Goal: Check status

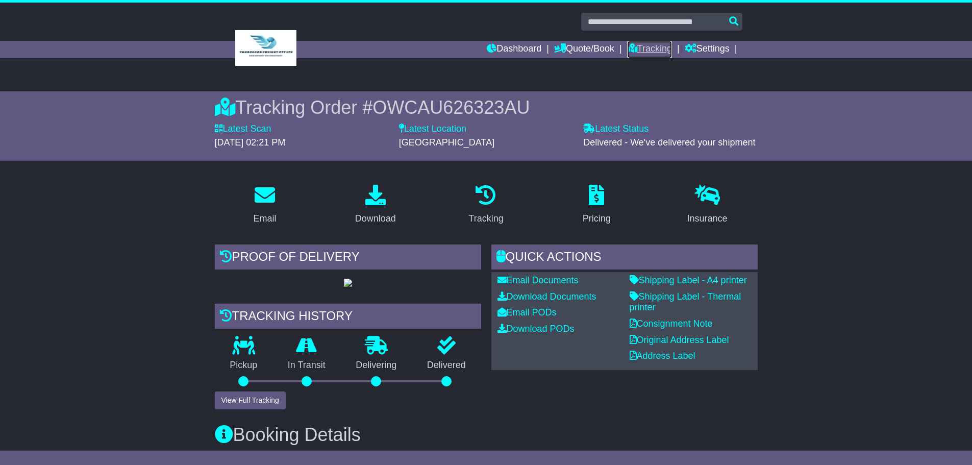
click at [647, 51] on link "Tracking" at bounding box center [649, 49] width 45 height 17
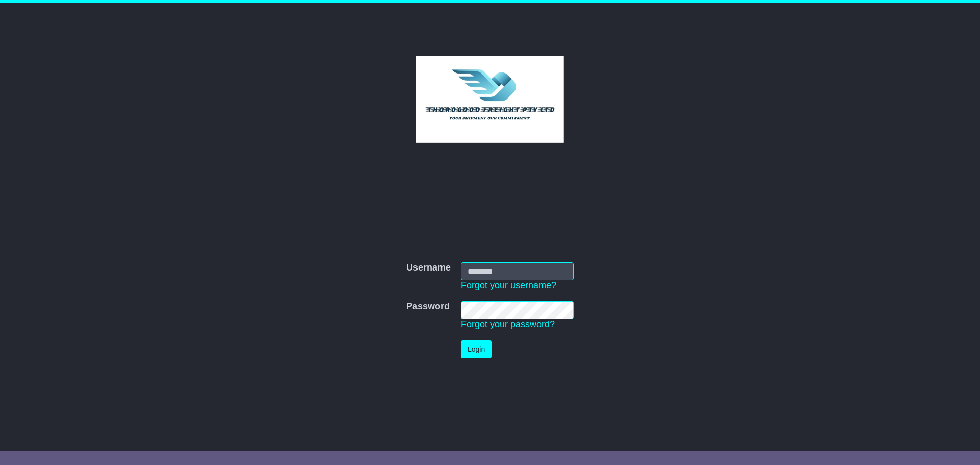
type input "****"
click at [481, 346] on button "Login" at bounding box center [476, 349] width 31 height 18
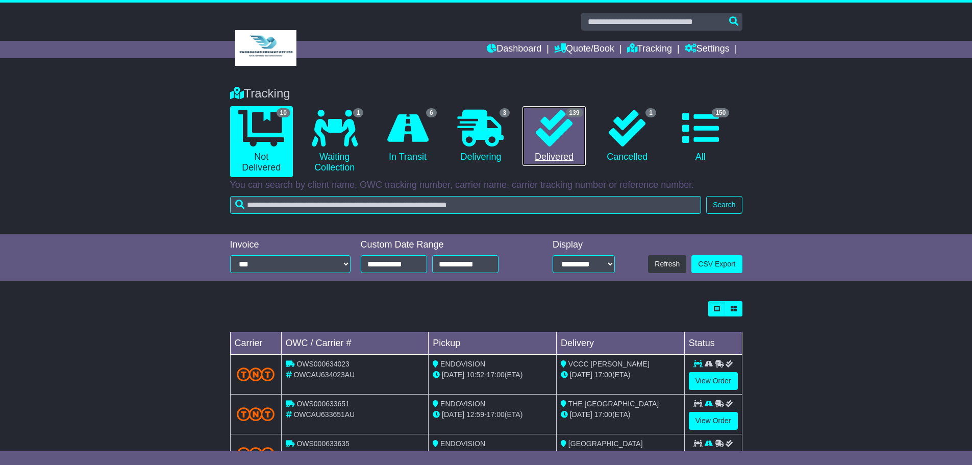
click at [547, 134] on icon at bounding box center [554, 128] width 37 height 37
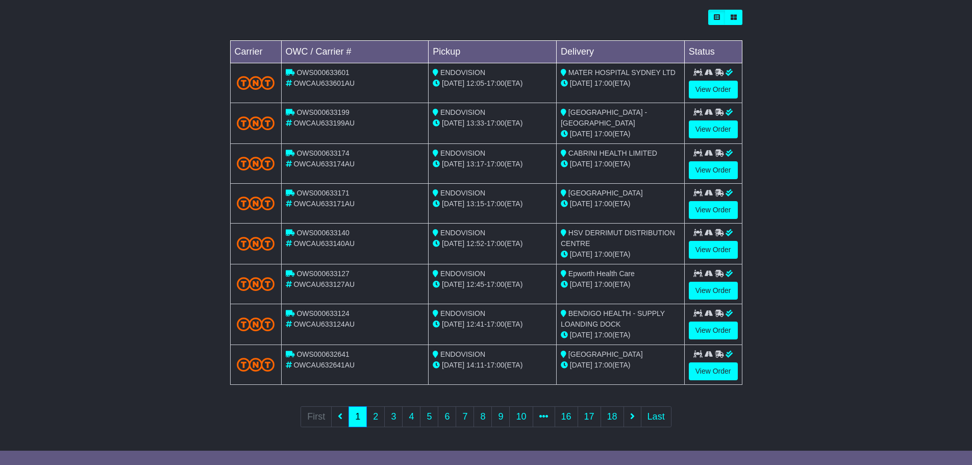
scroll to position [293, 0]
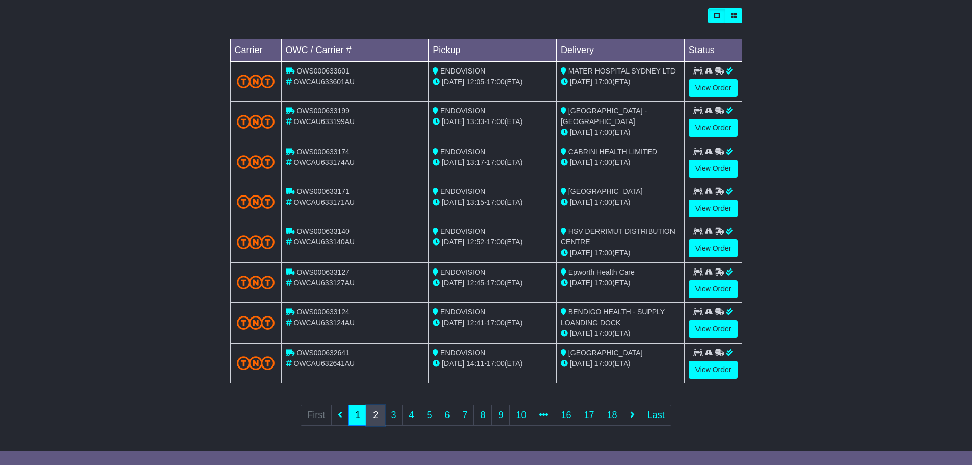
click at [379, 416] on link "2" at bounding box center [375, 415] width 18 height 21
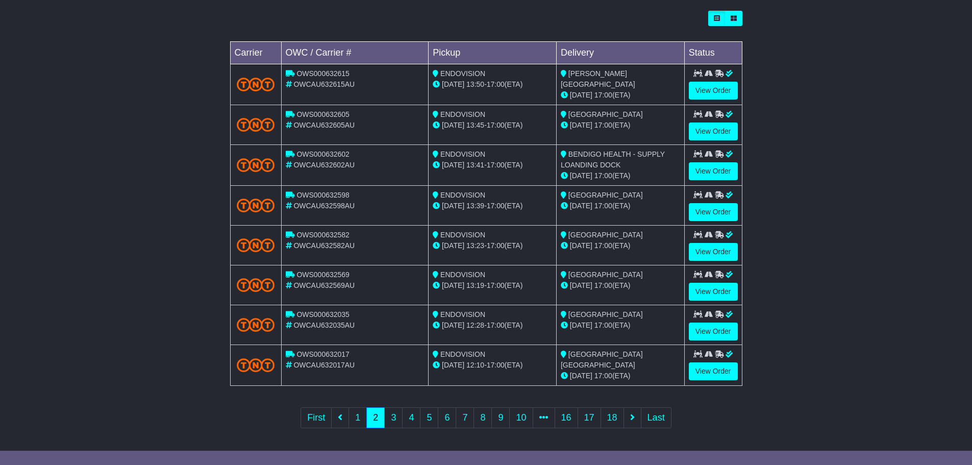
scroll to position [297, 0]
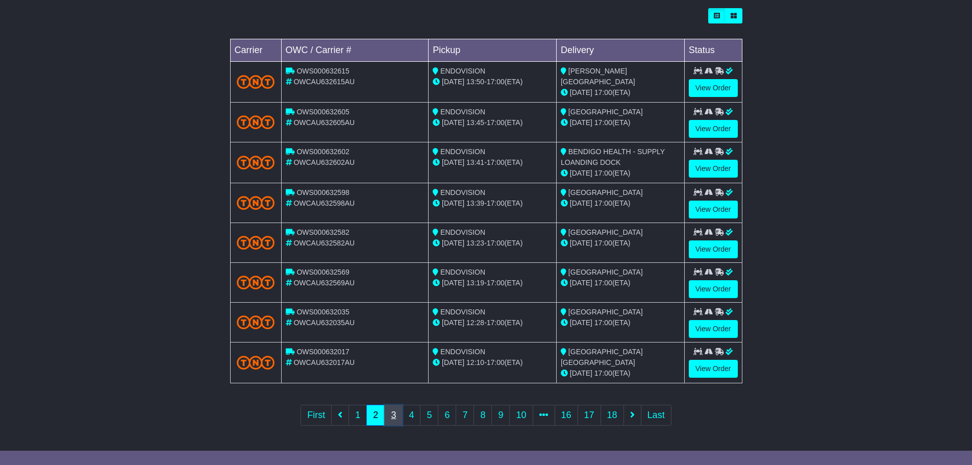
click at [395, 413] on link "3" at bounding box center [393, 415] width 18 height 21
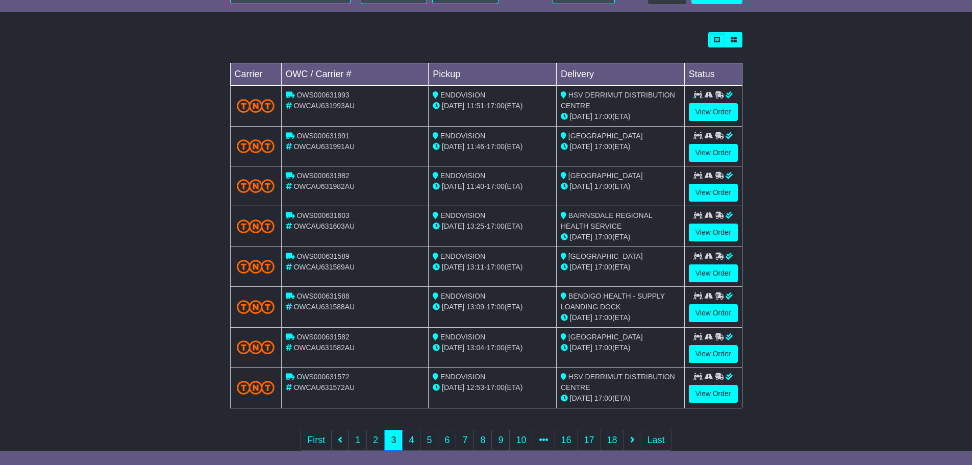
scroll to position [295, 0]
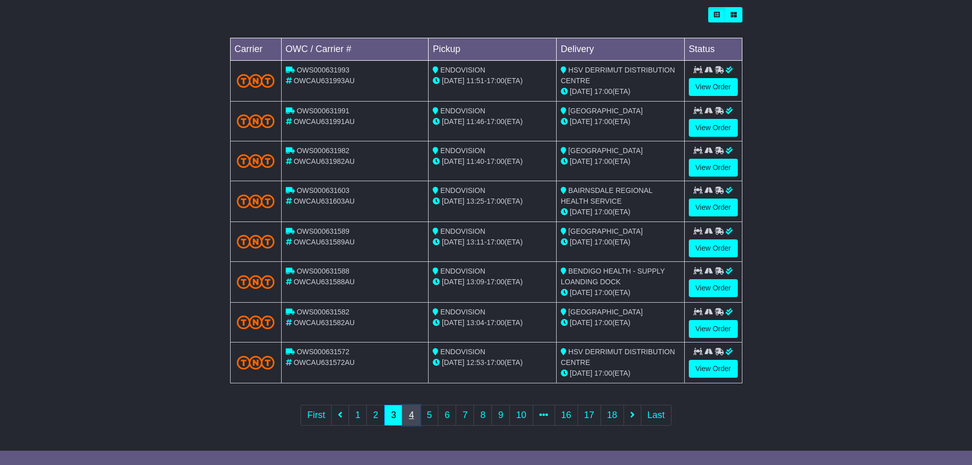
click at [414, 419] on link "4" at bounding box center [411, 415] width 18 height 21
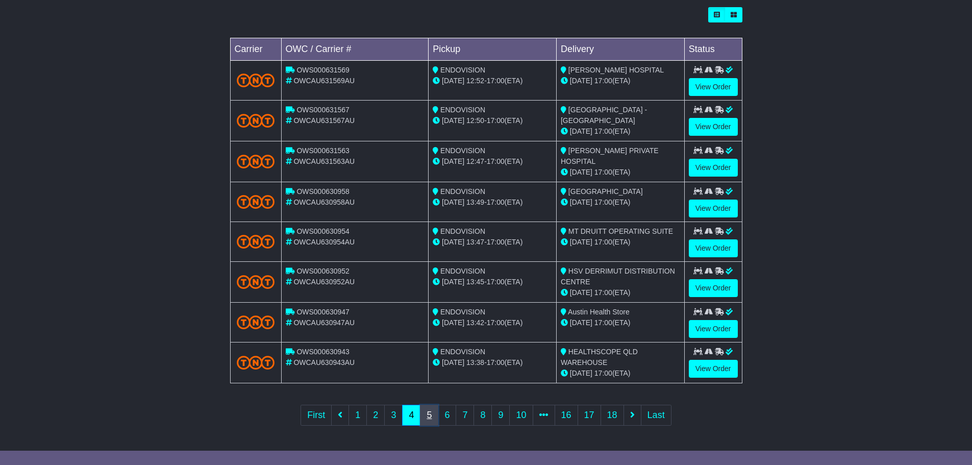
click at [427, 415] on link "5" at bounding box center [429, 415] width 18 height 21
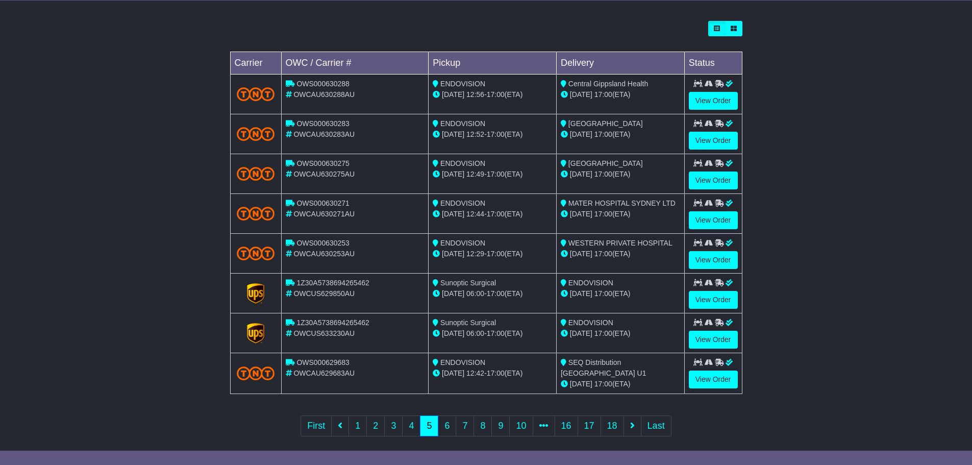
scroll to position [290, 0]
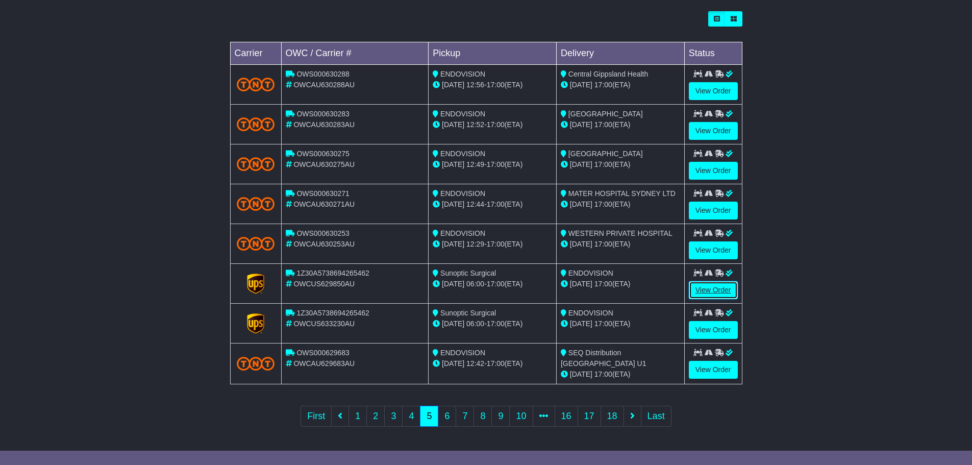
click at [712, 287] on link "View Order" at bounding box center [713, 290] width 49 height 18
